Goal: Check status

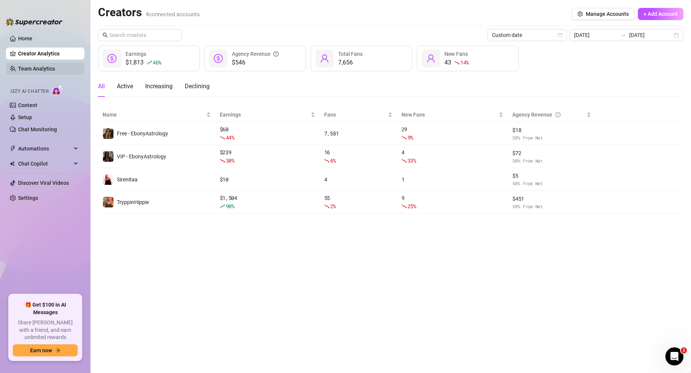
click at [37, 68] on link "Team Analytics" at bounding box center [36, 69] width 37 height 6
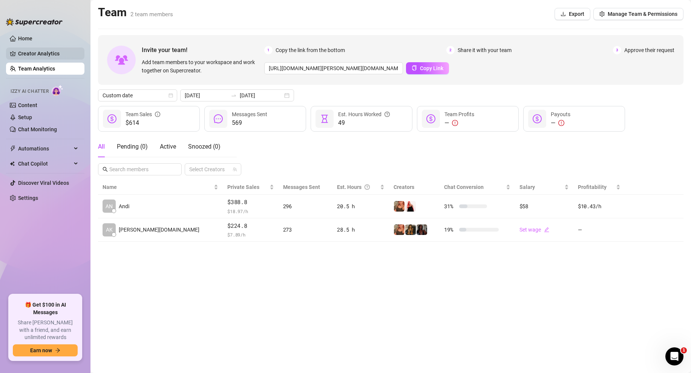
click at [47, 49] on link "Creator Analytics" at bounding box center [48, 53] width 60 height 12
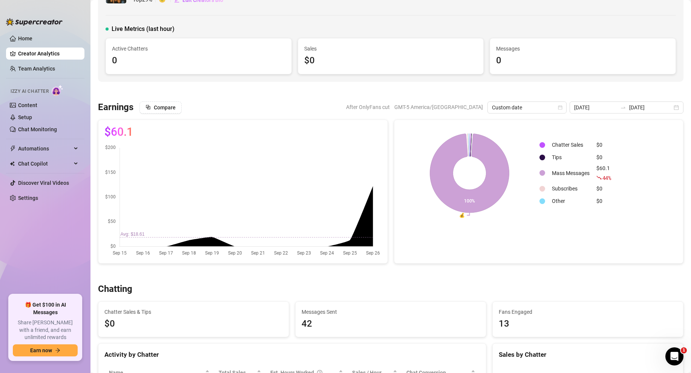
scroll to position [101, 0]
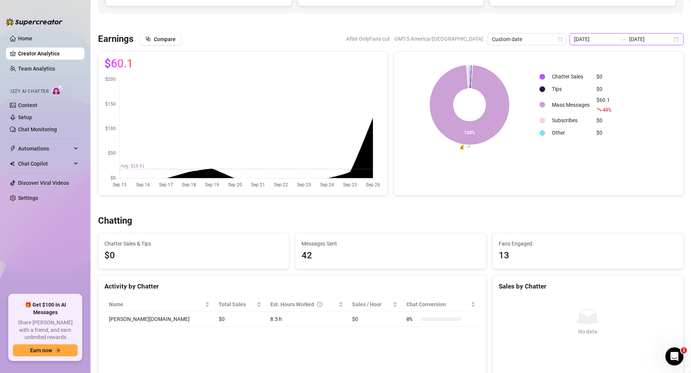
click at [671, 36] on input "[DATE]" at bounding box center [650, 39] width 43 height 8
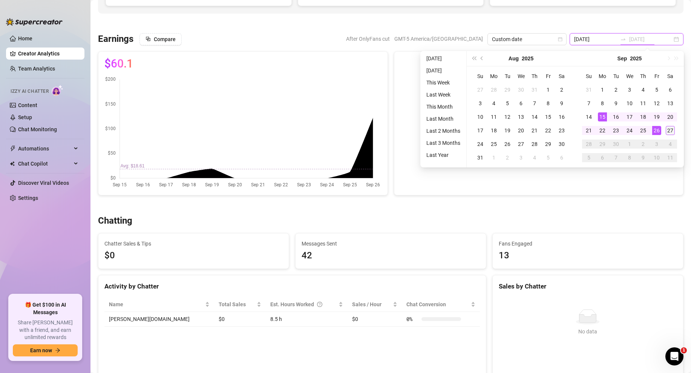
type input "[DATE]"
click at [669, 125] on td "27" at bounding box center [670, 131] width 14 height 14
type input "[DATE]"
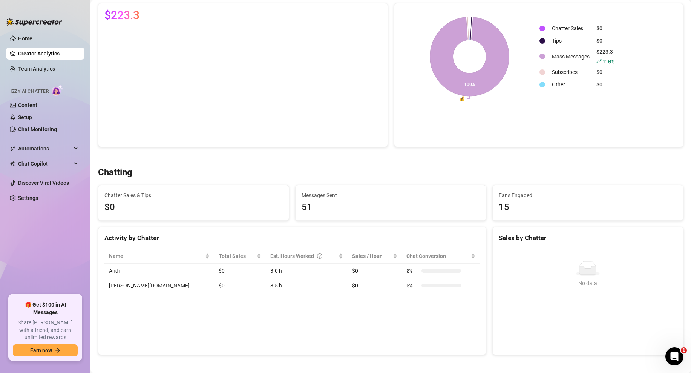
scroll to position [0, 0]
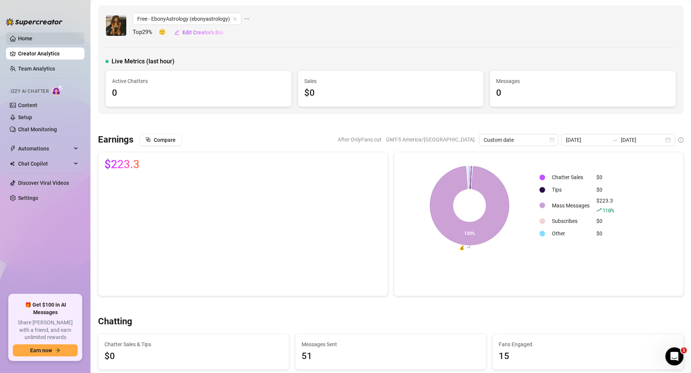
click at [18, 35] on link "Home" at bounding box center [25, 38] width 14 height 6
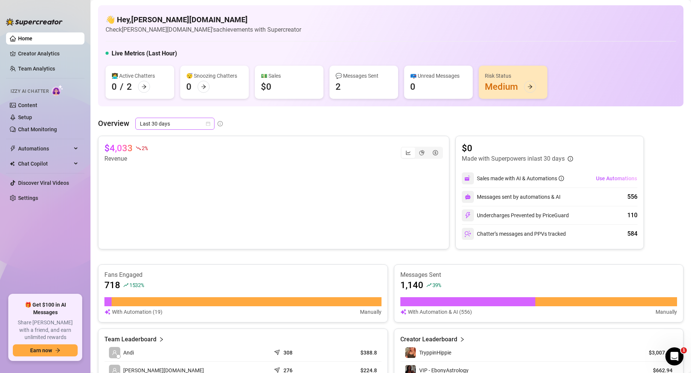
click at [206, 124] on icon "calendar" at bounding box center [208, 124] width 4 height 4
click at [157, 189] on div "Custom date" at bounding box center [174, 187] width 67 height 8
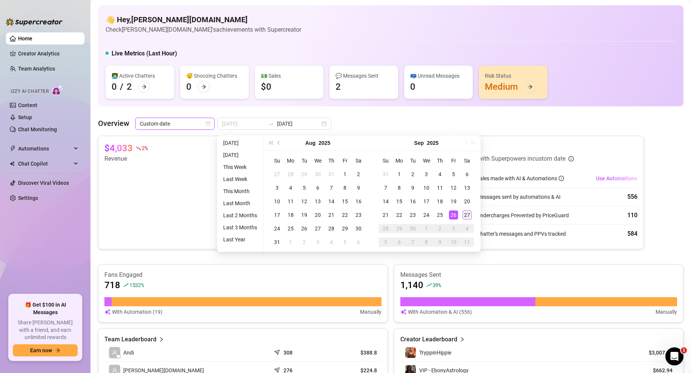
type input "[DATE]"
click at [466, 214] on div "27" at bounding box center [466, 214] width 9 height 9
type input "[DATE]"
click at [397, 200] on div "15" at bounding box center [398, 201] width 9 height 9
type input "[DATE]"
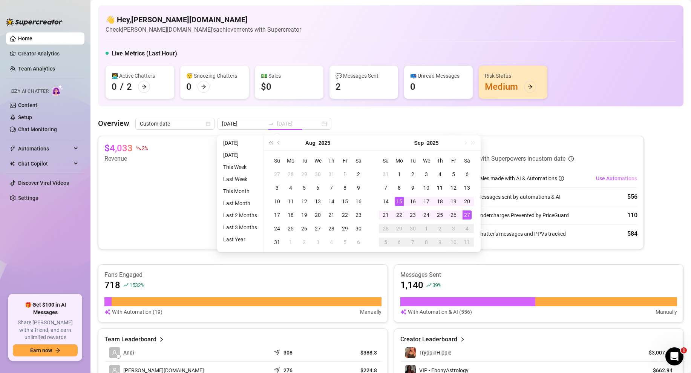
type input "[DATE]"
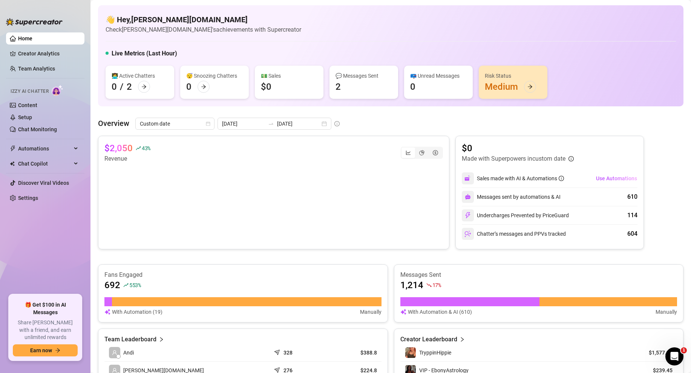
click at [376, 118] on div "Overview Custom date [DATE] [DATE]" at bounding box center [390, 124] width 585 height 12
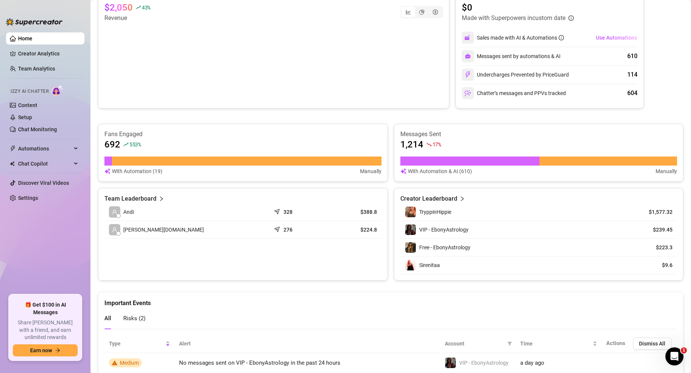
click at [390, 287] on div "👋 Hey, [PERSON_NAME][DOMAIN_NAME] Check [PERSON_NAME][DOMAIN_NAME]'s achievemen…" at bounding box center [390, 132] width 585 height 535
click at [390, 284] on div "👋 Hey, [PERSON_NAME][DOMAIN_NAME] Check [PERSON_NAME][DOMAIN_NAME]'s achievemen…" at bounding box center [390, 132] width 585 height 535
